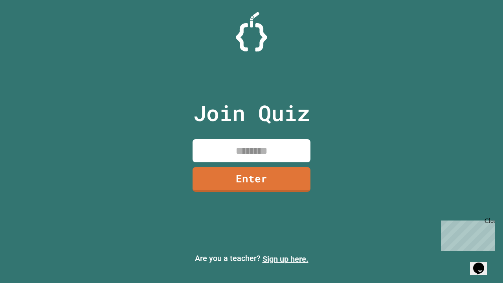
click at [285, 259] on link "Sign up here." at bounding box center [285, 258] width 46 height 9
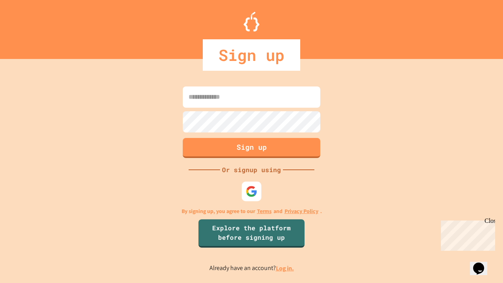
click at [285, 268] on link "Log in." at bounding box center [285, 268] width 18 height 8
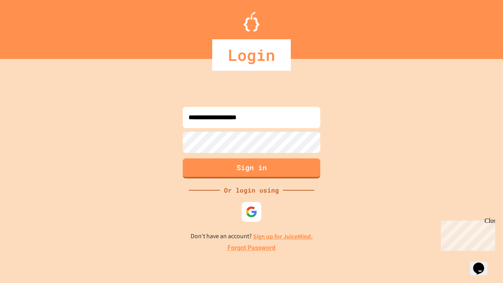
type input "**********"
